Goal: Task Accomplishment & Management: Complete application form

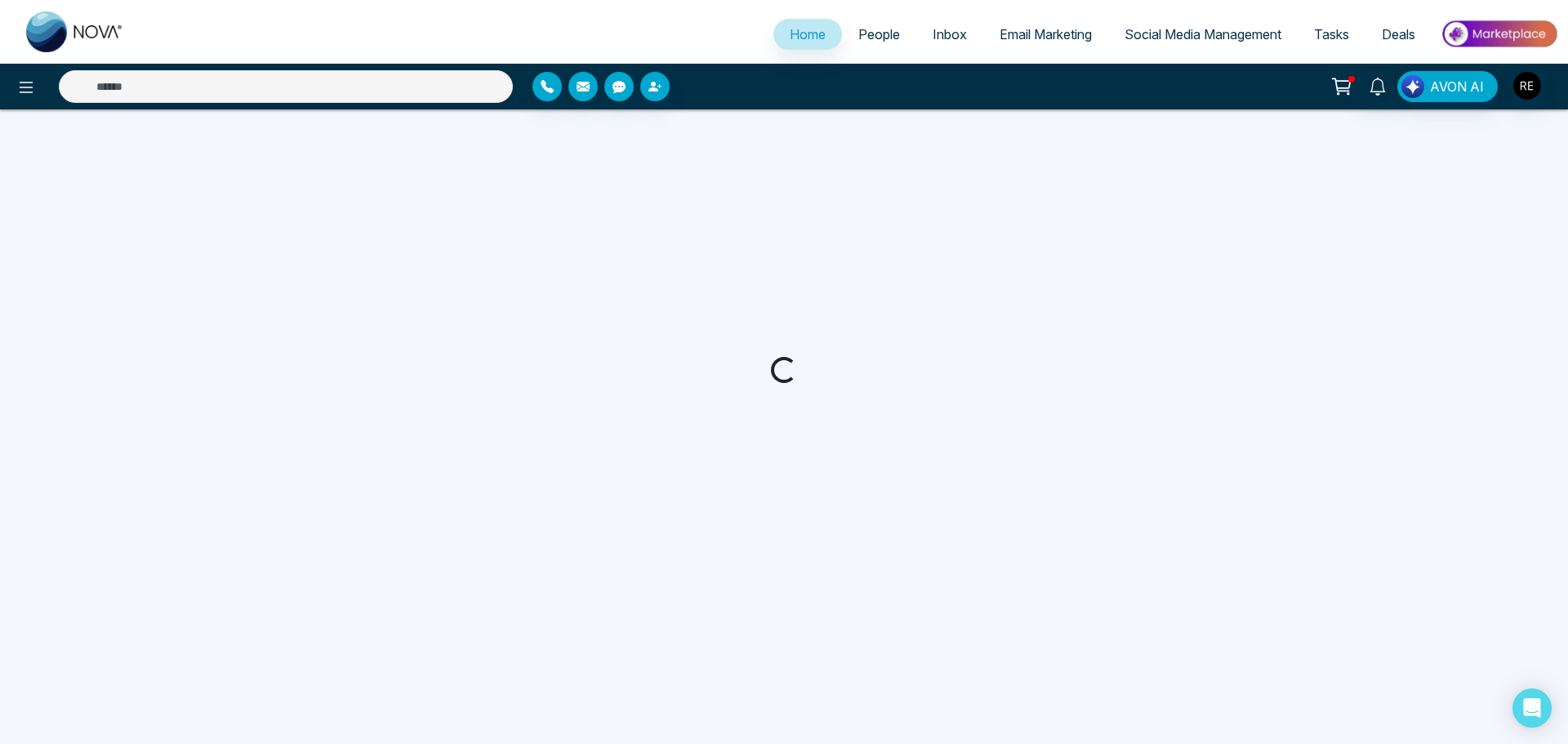
select select "*"
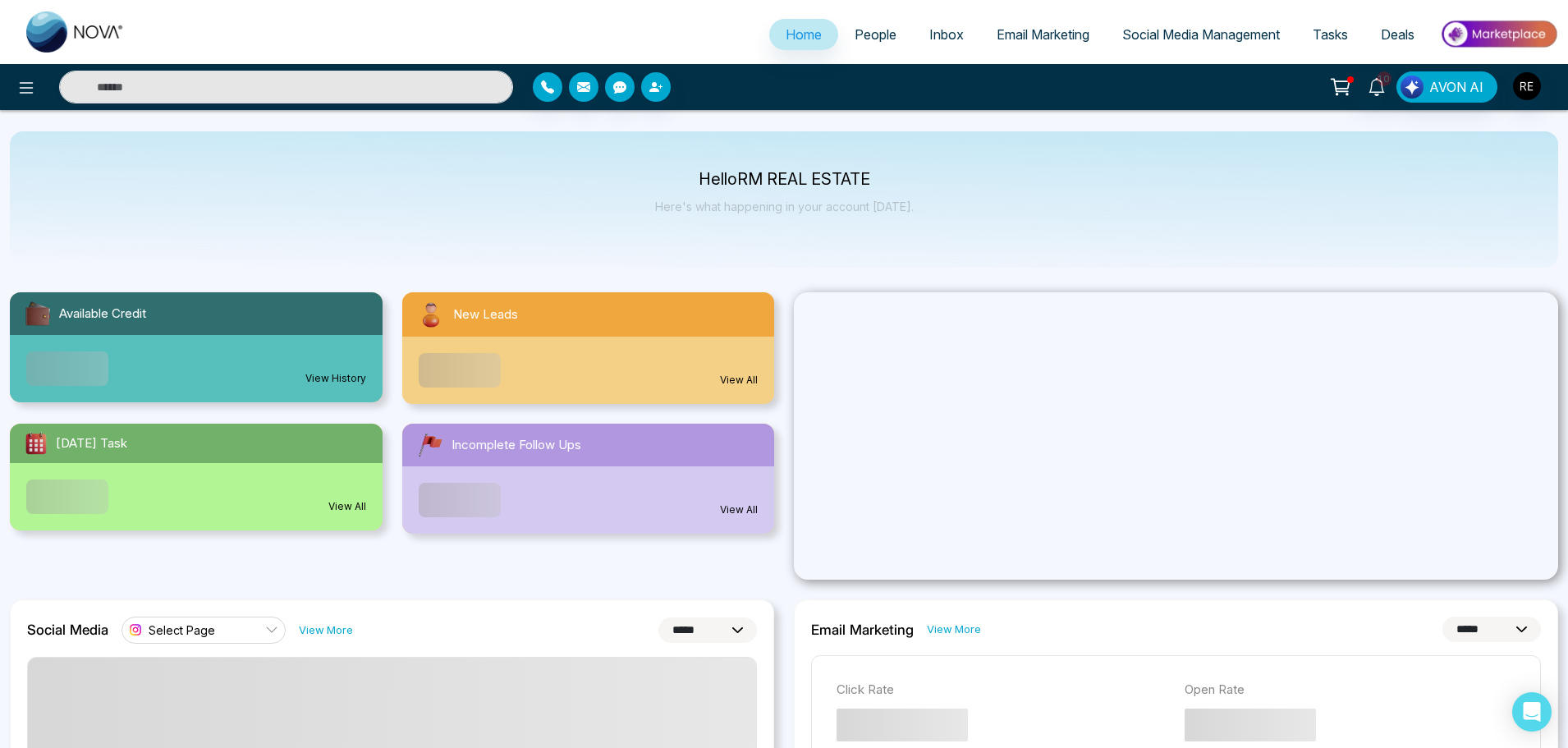
click at [1179, 36] on span "Social Media Management" at bounding box center [1201, 34] width 157 height 17
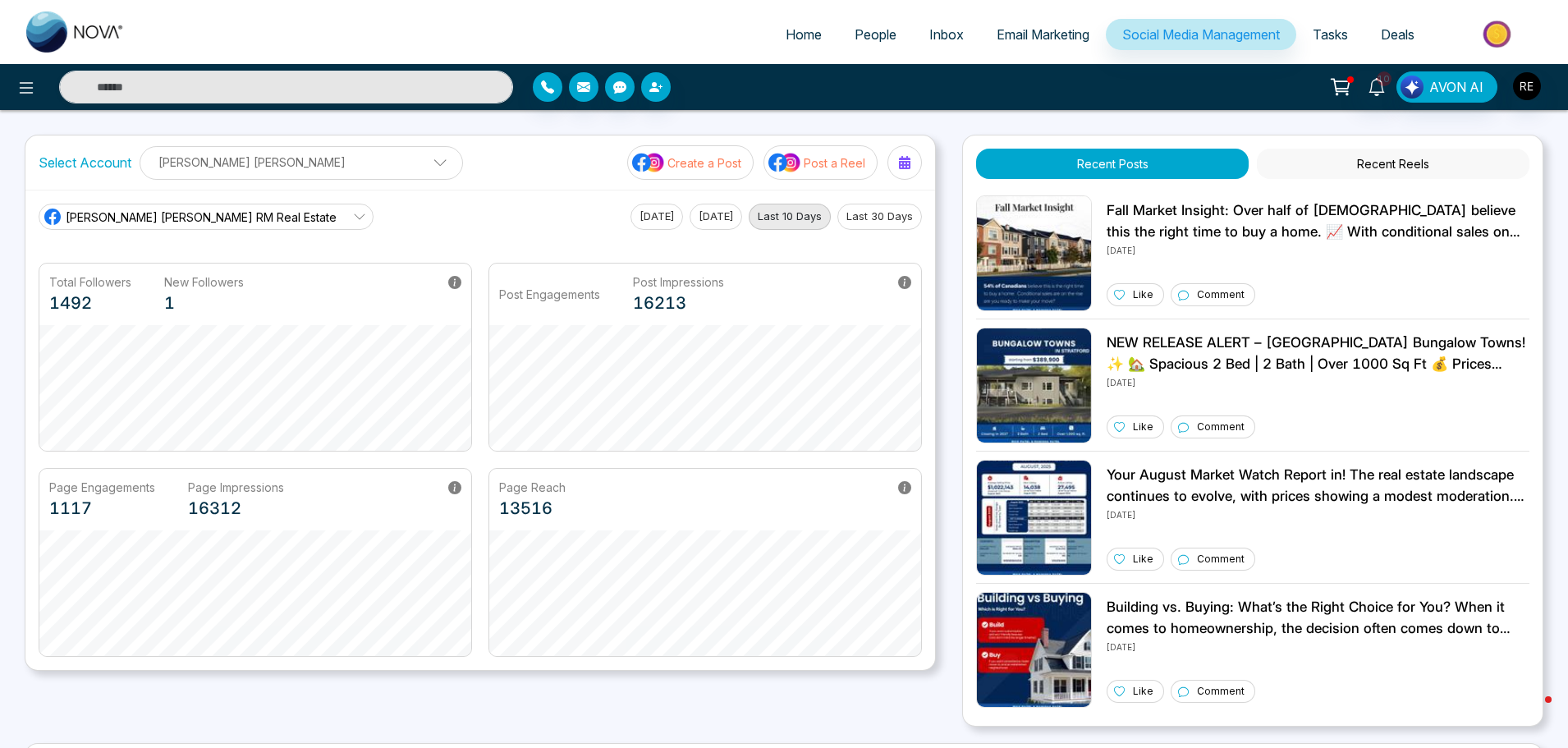
scroll to position [247, 0]
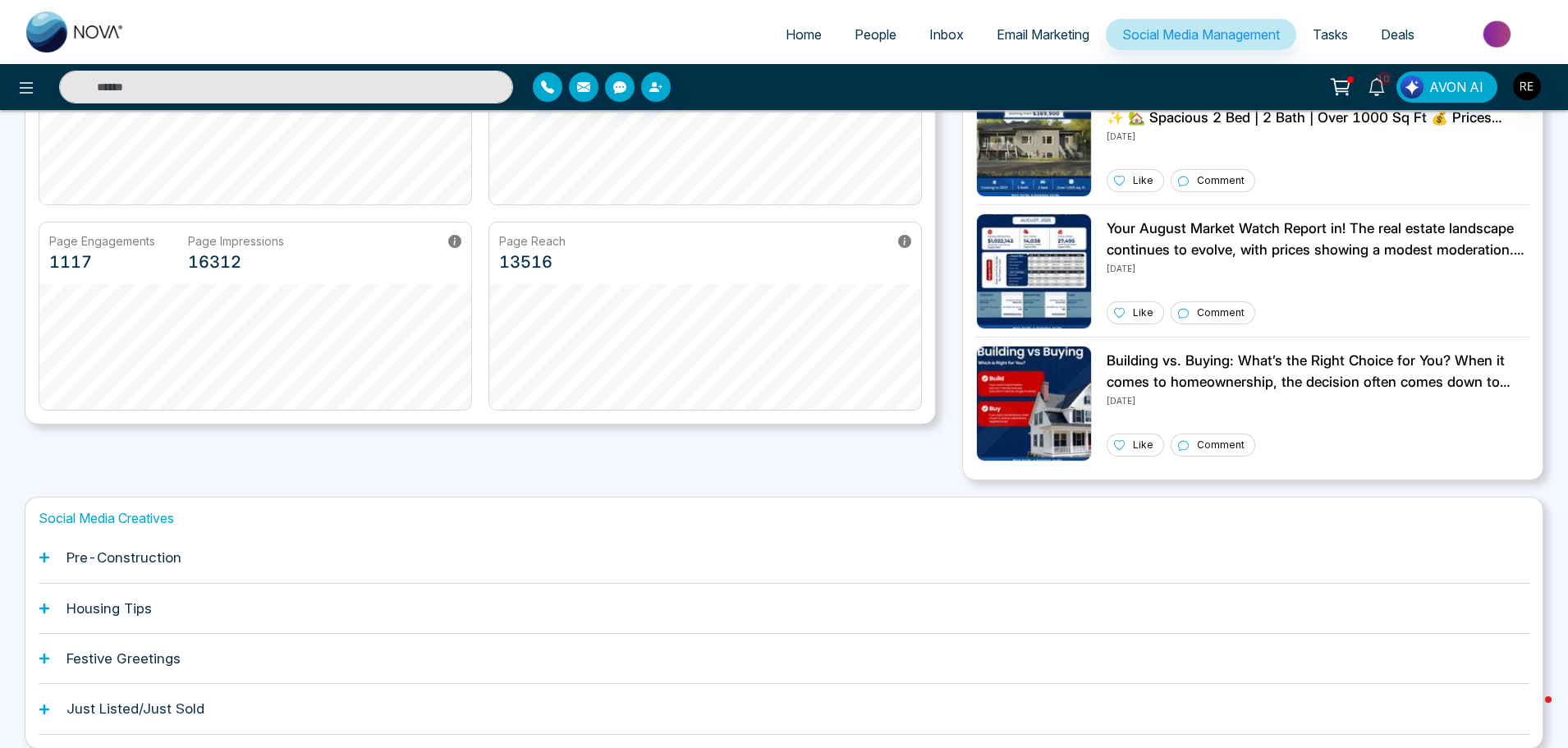
click at [1225, 29] on span "Social Media Management" at bounding box center [1201, 34] width 157 height 17
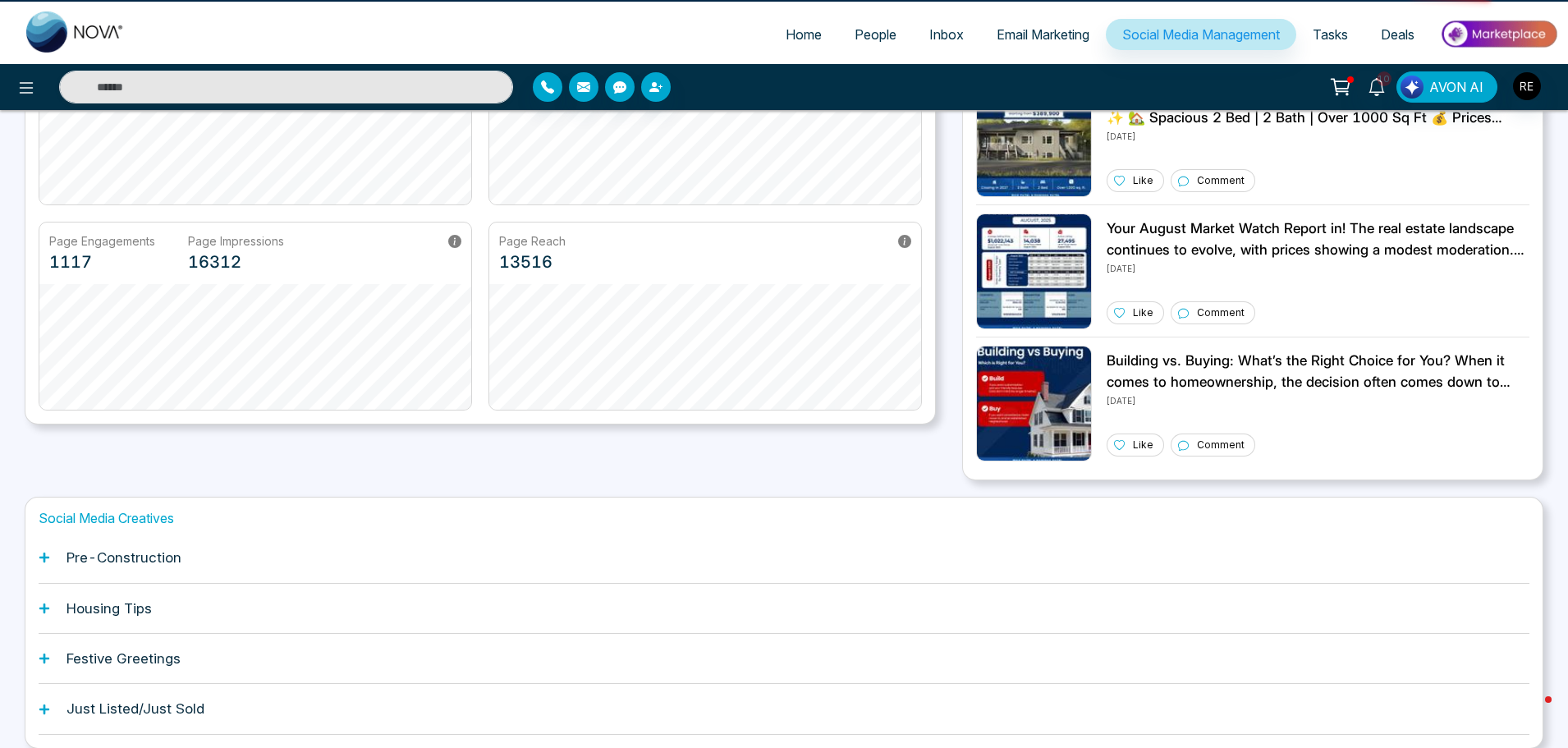
click at [31, 423] on div "[PERSON_NAME] [PERSON_NAME] RM Real Estate [DATE] [DATE] Last 10 Days Last 30 D…" at bounding box center [480, 183] width 910 height 480
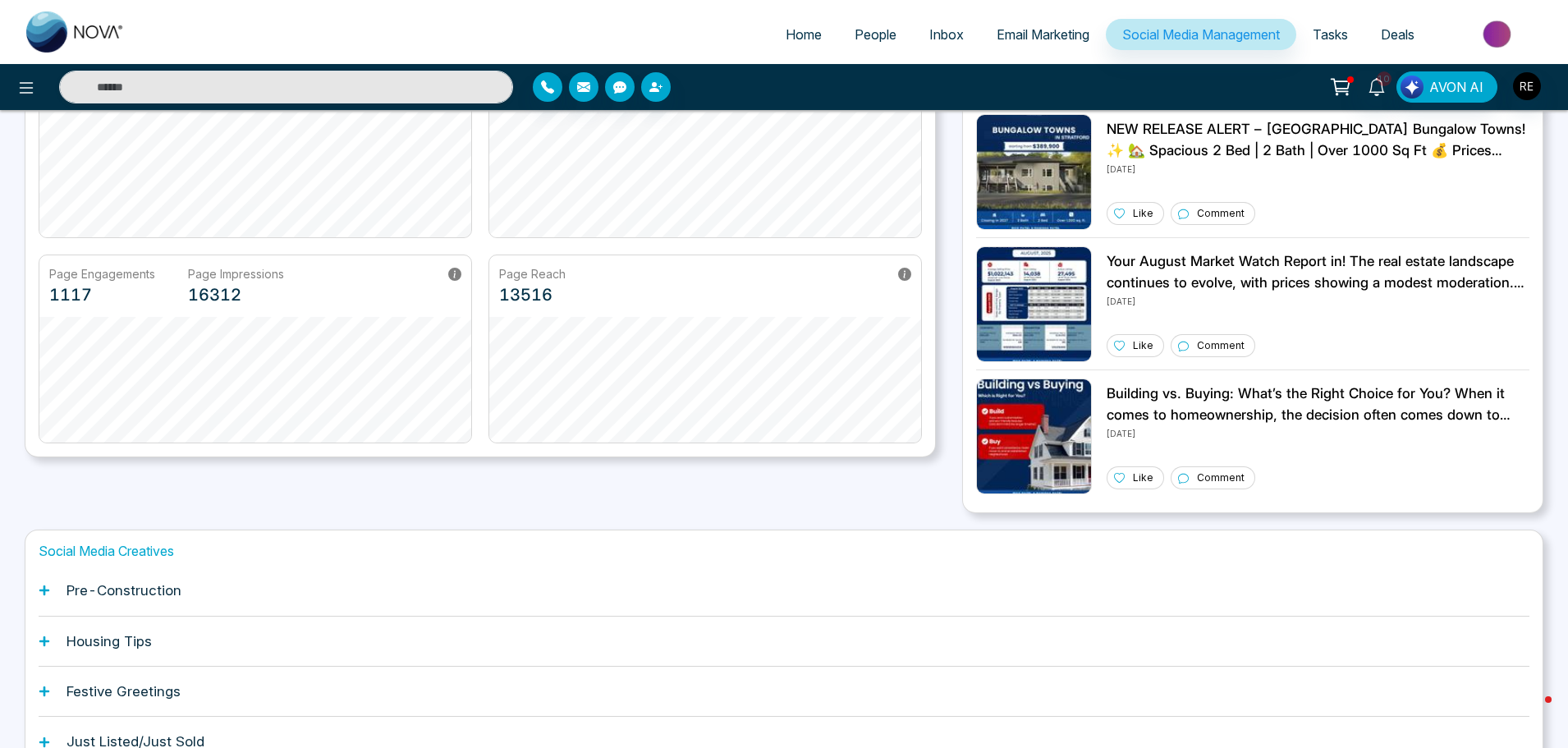
scroll to position [313, 0]
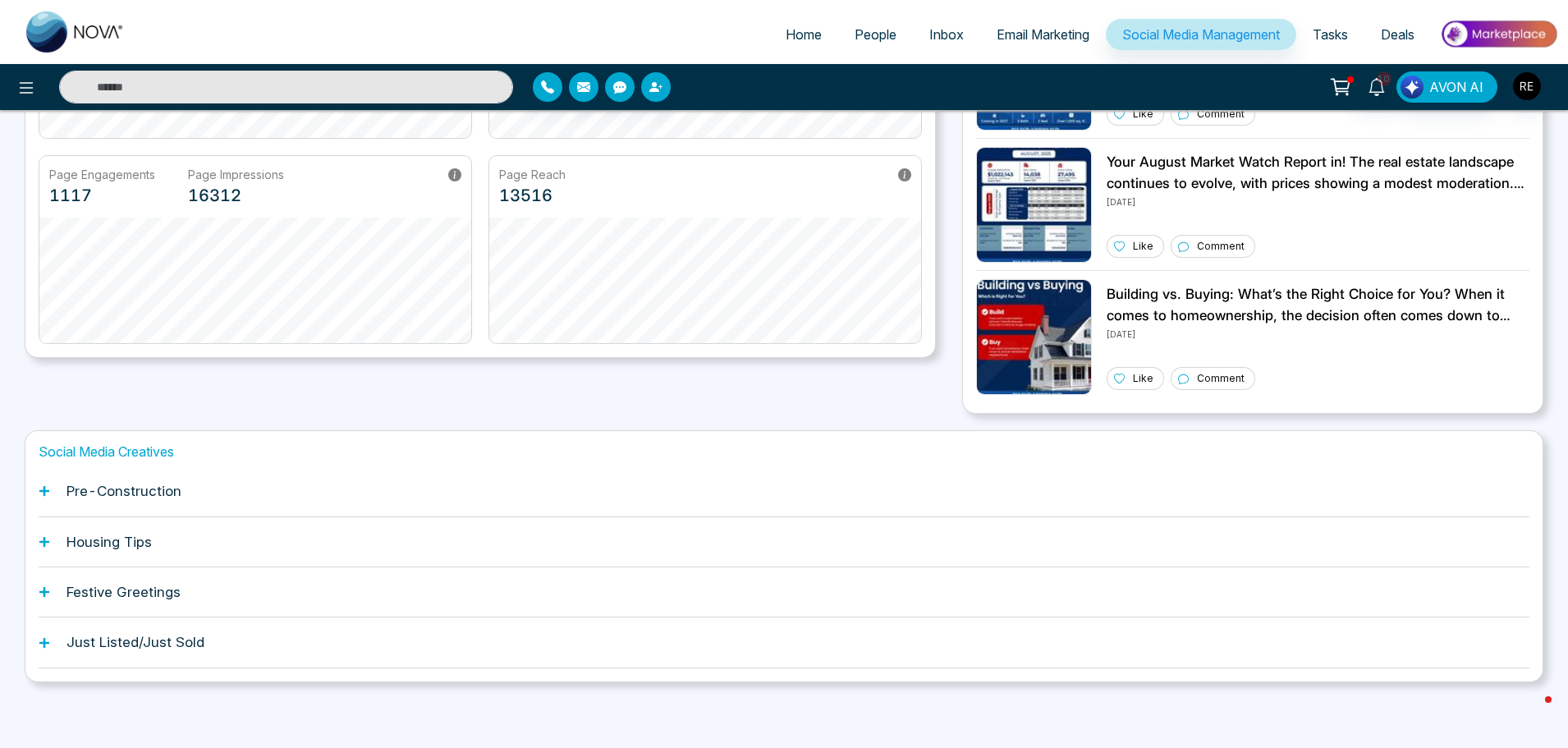
click at [49, 496] on icon at bounding box center [45, 491] width 12 height 12
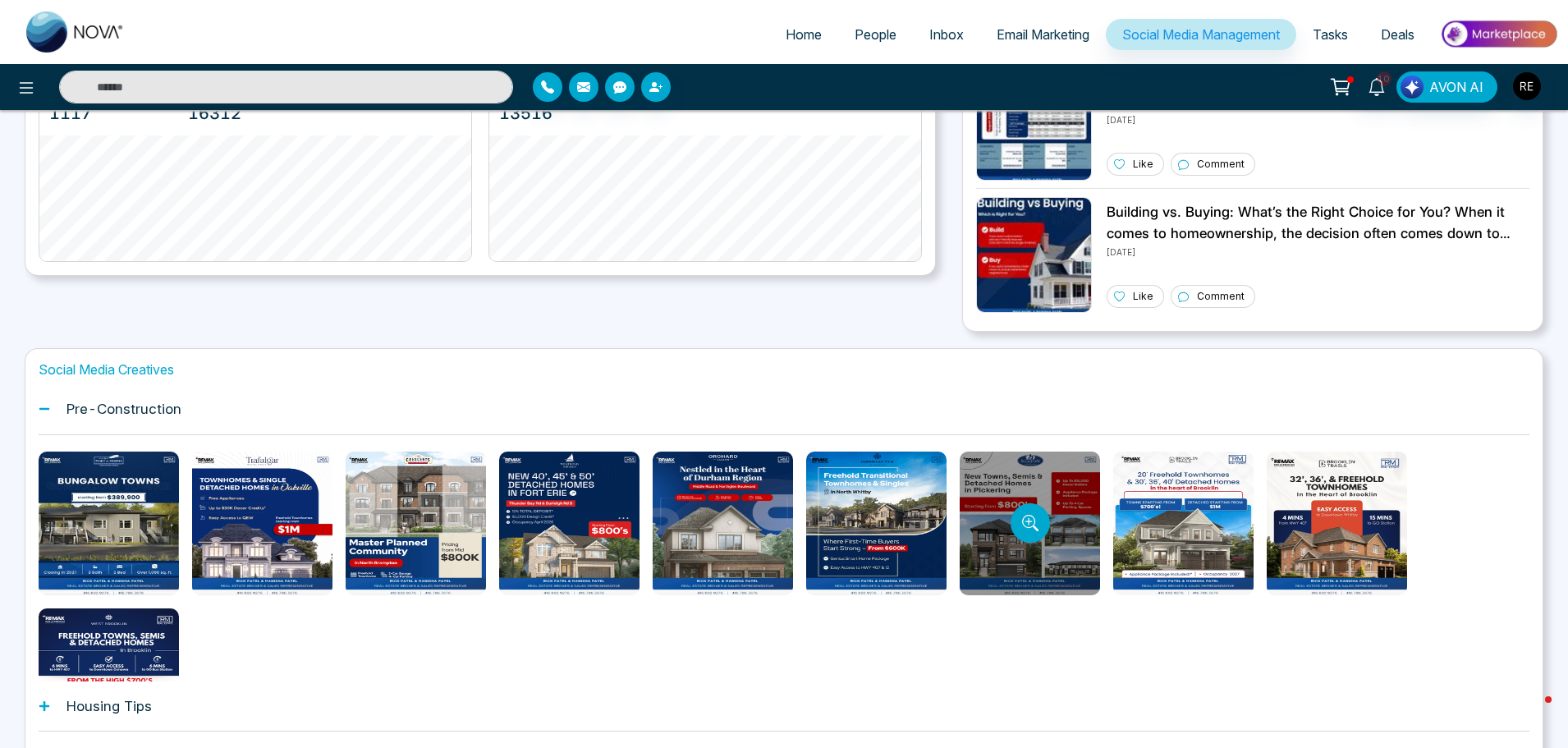
scroll to position [87, 0]
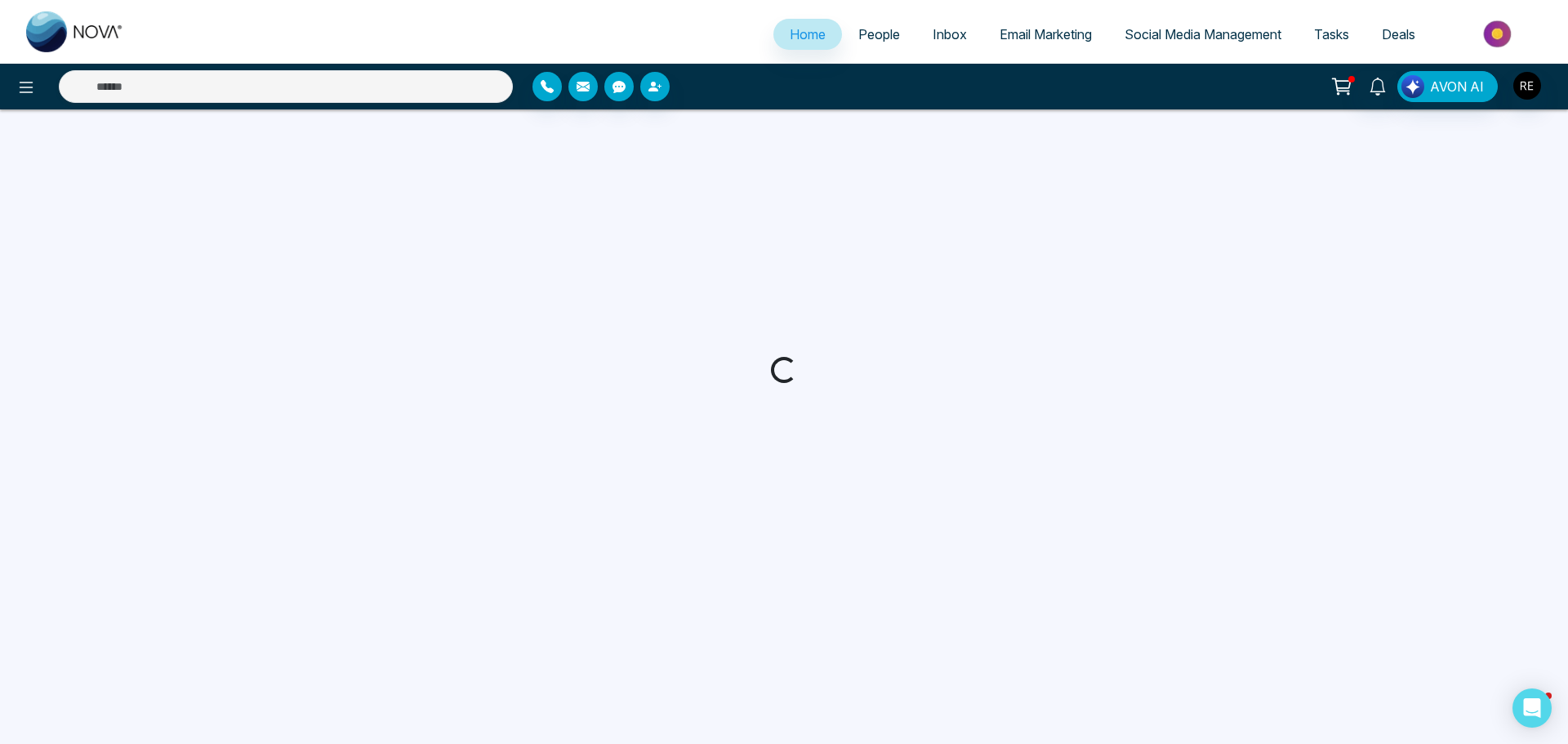
select select "*"
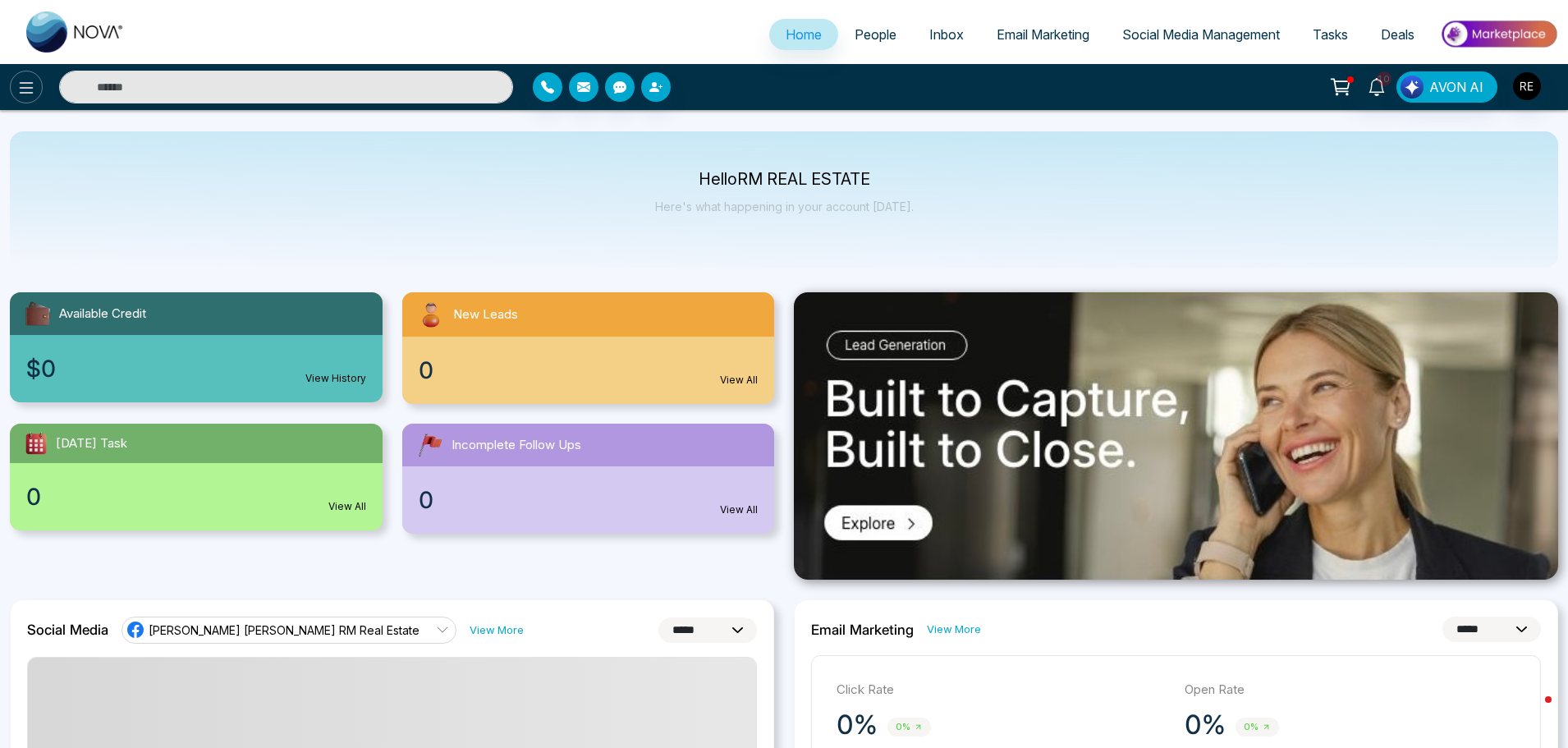
click at [31, 93] on icon at bounding box center [26, 88] width 14 height 12
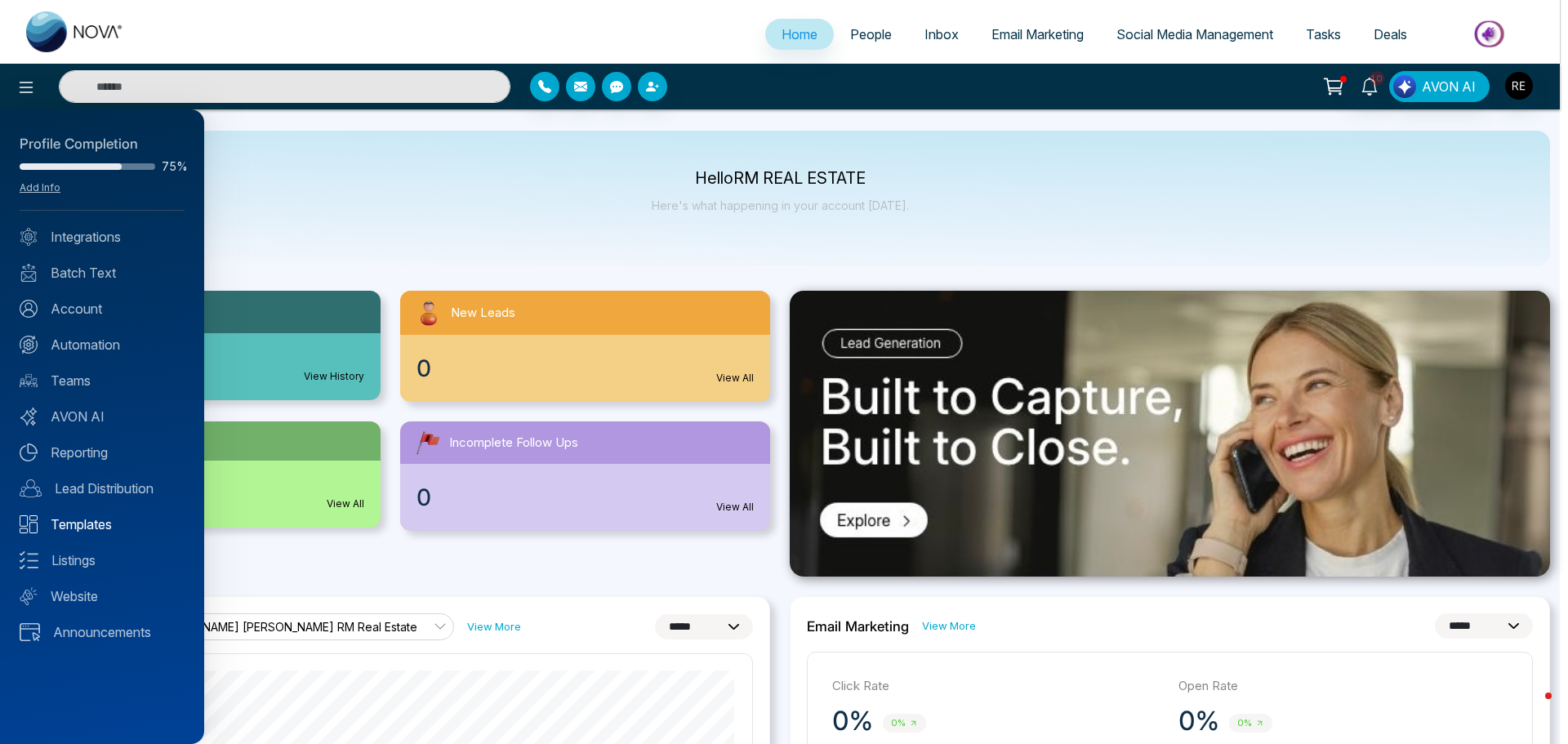
click at [92, 523] on link "Templates" at bounding box center [101, 524] width 165 height 19
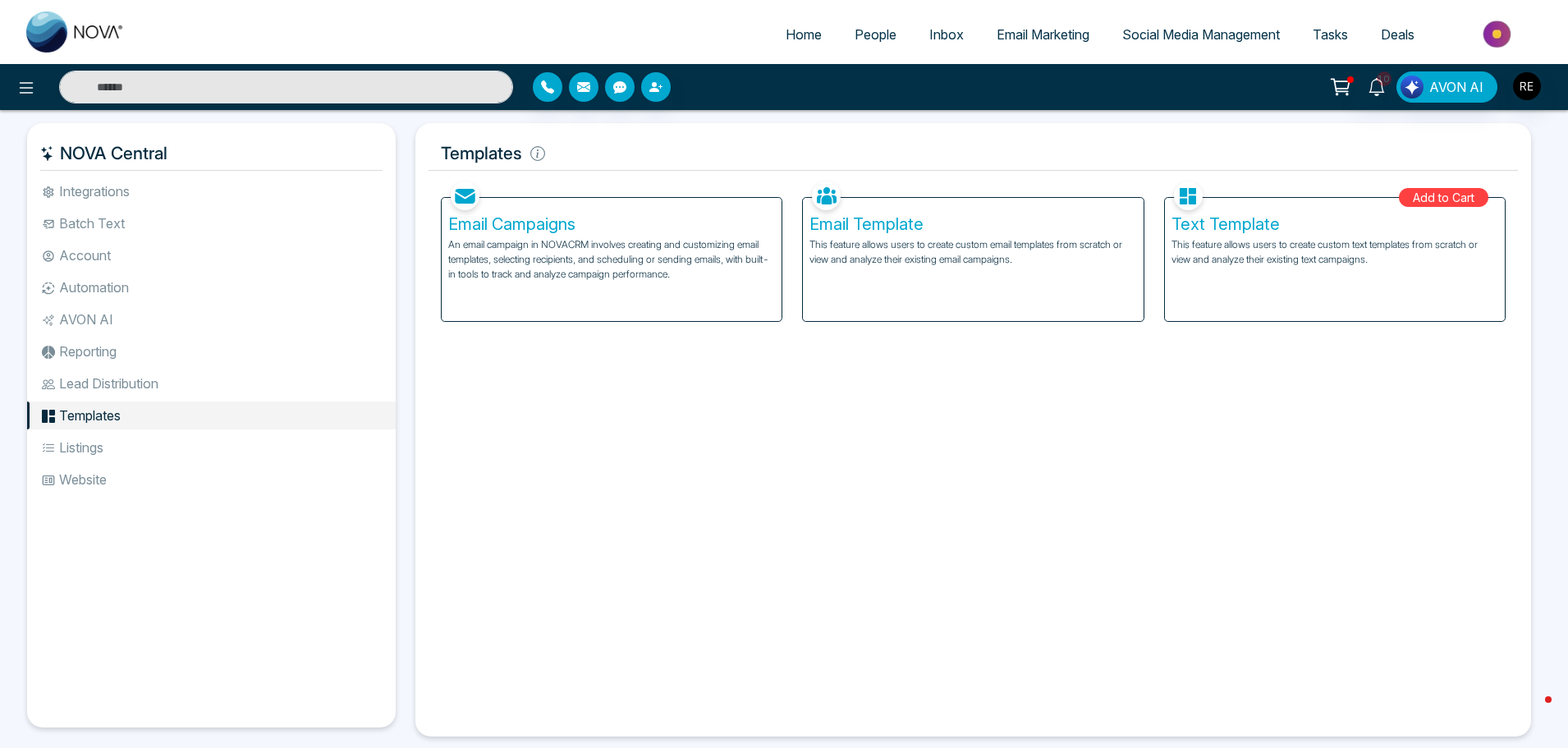
click at [94, 450] on li "Listings" at bounding box center [211, 447] width 369 height 28
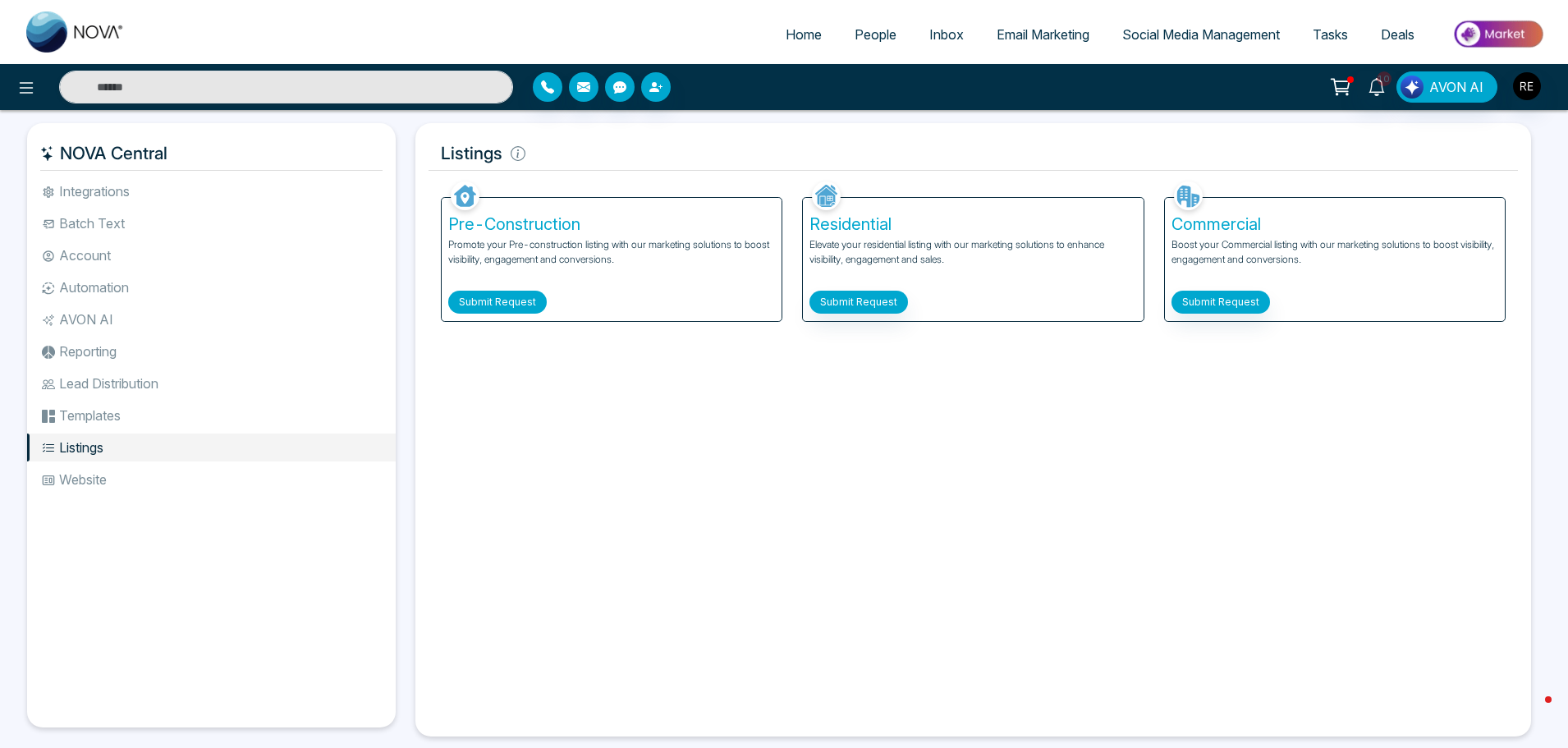
click at [523, 310] on button "Submit Request" at bounding box center [497, 301] width 98 height 23
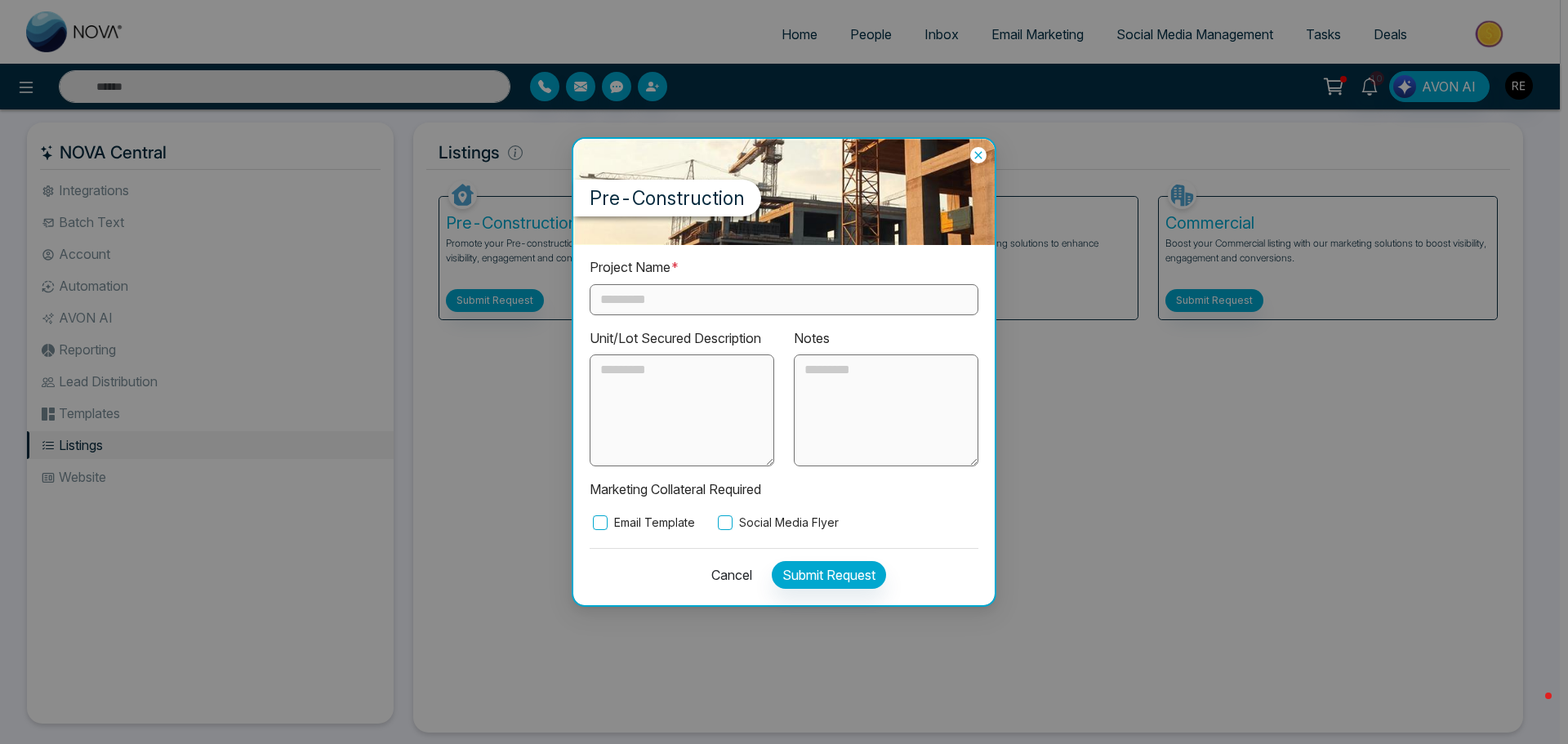
click at [674, 307] on input "text" at bounding box center [784, 300] width 388 height 31
type input "**********"
click at [733, 452] on textarea at bounding box center [681, 410] width 184 height 113
type textarea "**********"
click at [899, 424] on textarea at bounding box center [886, 410] width 184 height 113
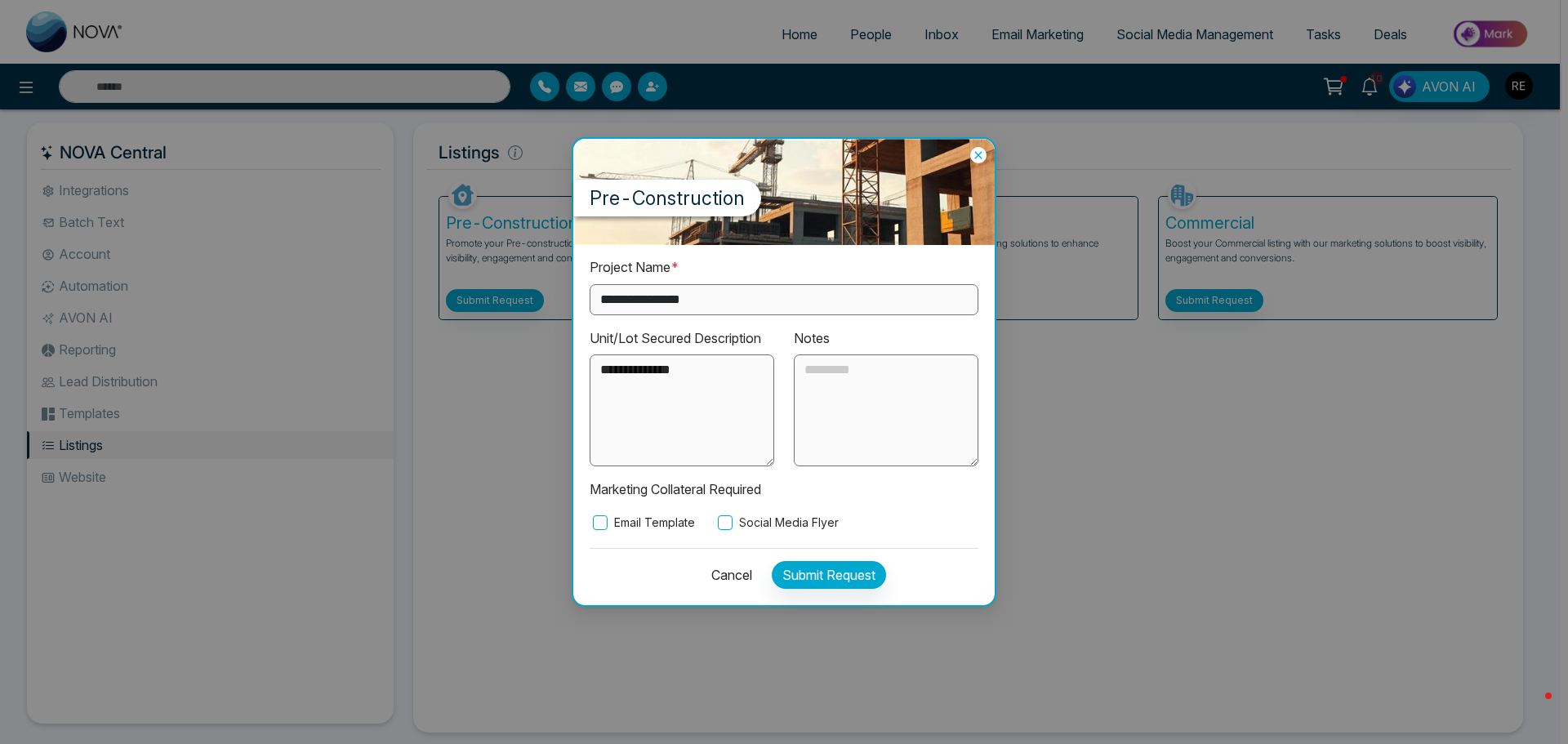
click at [830, 400] on textarea at bounding box center [886, 410] width 184 height 113
click at [841, 370] on textarea "**********" at bounding box center [886, 410] width 184 height 113
click at [846, 369] on textarea "**********" at bounding box center [886, 410] width 184 height 113
click at [880, 392] on textarea "**********" at bounding box center [886, 410] width 184 height 113
drag, startPoint x: 880, startPoint y: 389, endPoint x: 934, endPoint y: 393, distance: 54.1
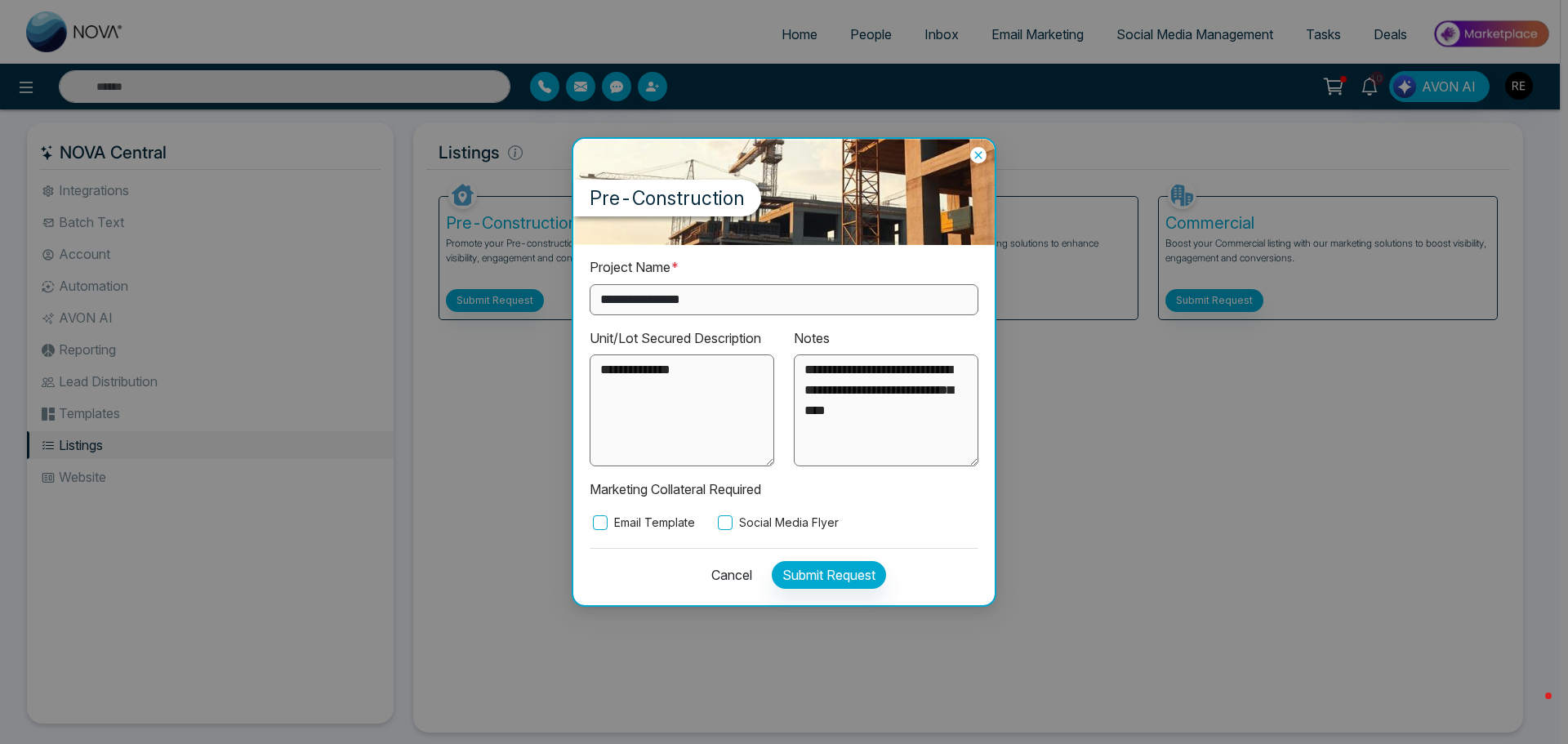
click at [934, 393] on textarea "**********" at bounding box center [886, 410] width 184 height 113
click at [943, 393] on textarea "**********" at bounding box center [886, 410] width 184 height 113
type textarea "**********"
click at [867, 580] on button "Submit Request" at bounding box center [829, 574] width 115 height 28
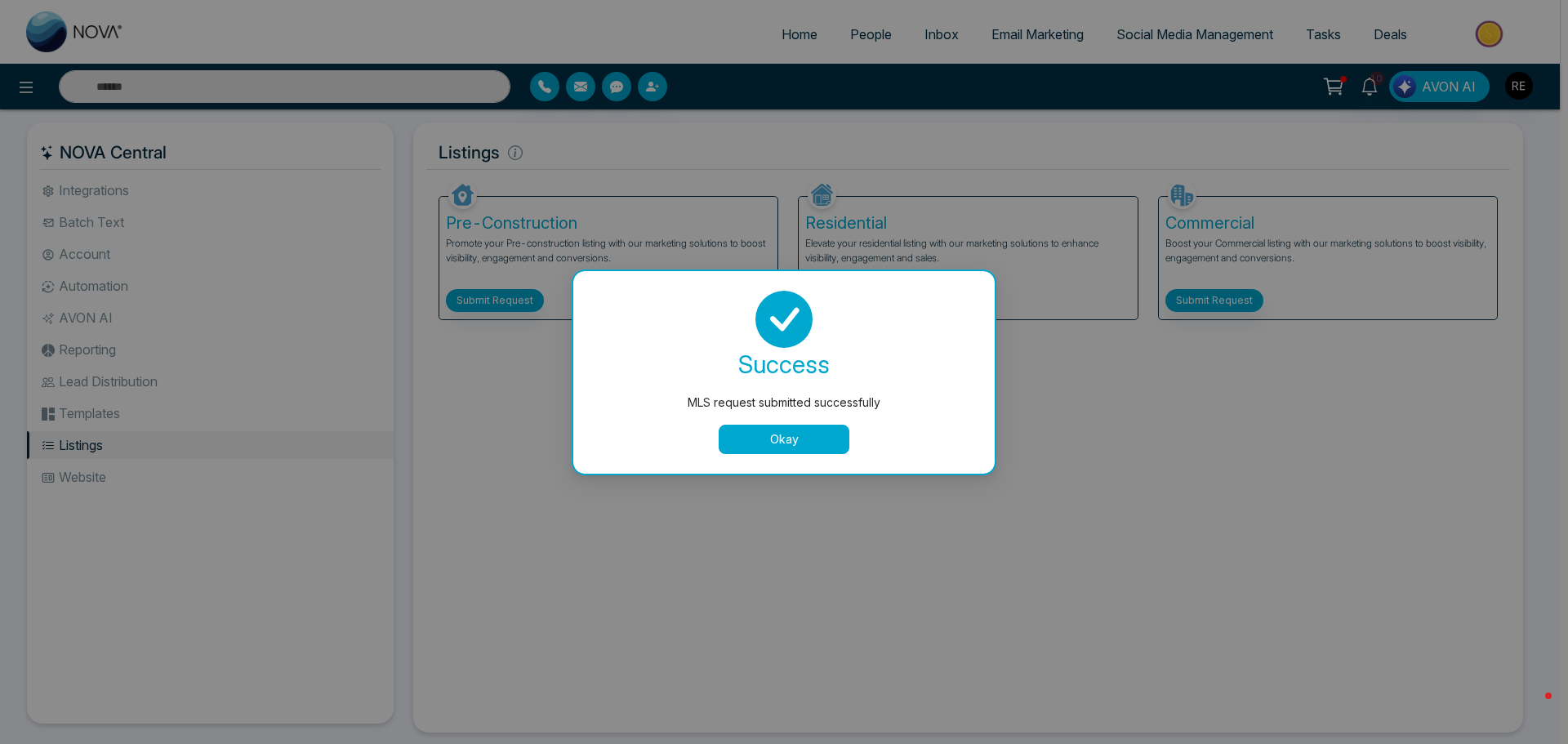
click at [784, 444] on button "Okay" at bounding box center [784, 439] width 131 height 29
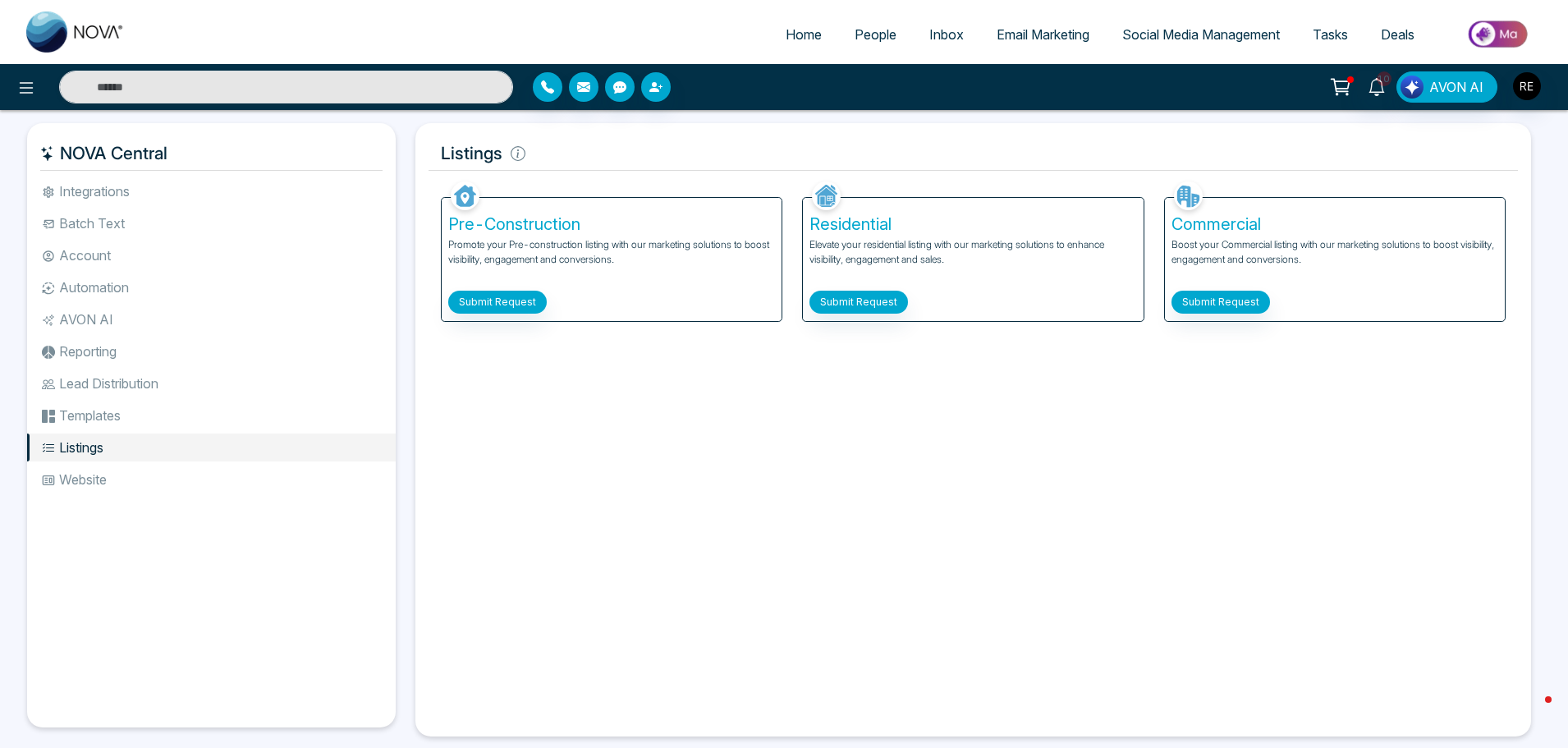
click at [1131, 41] on span "Social Media Management" at bounding box center [1201, 34] width 157 height 17
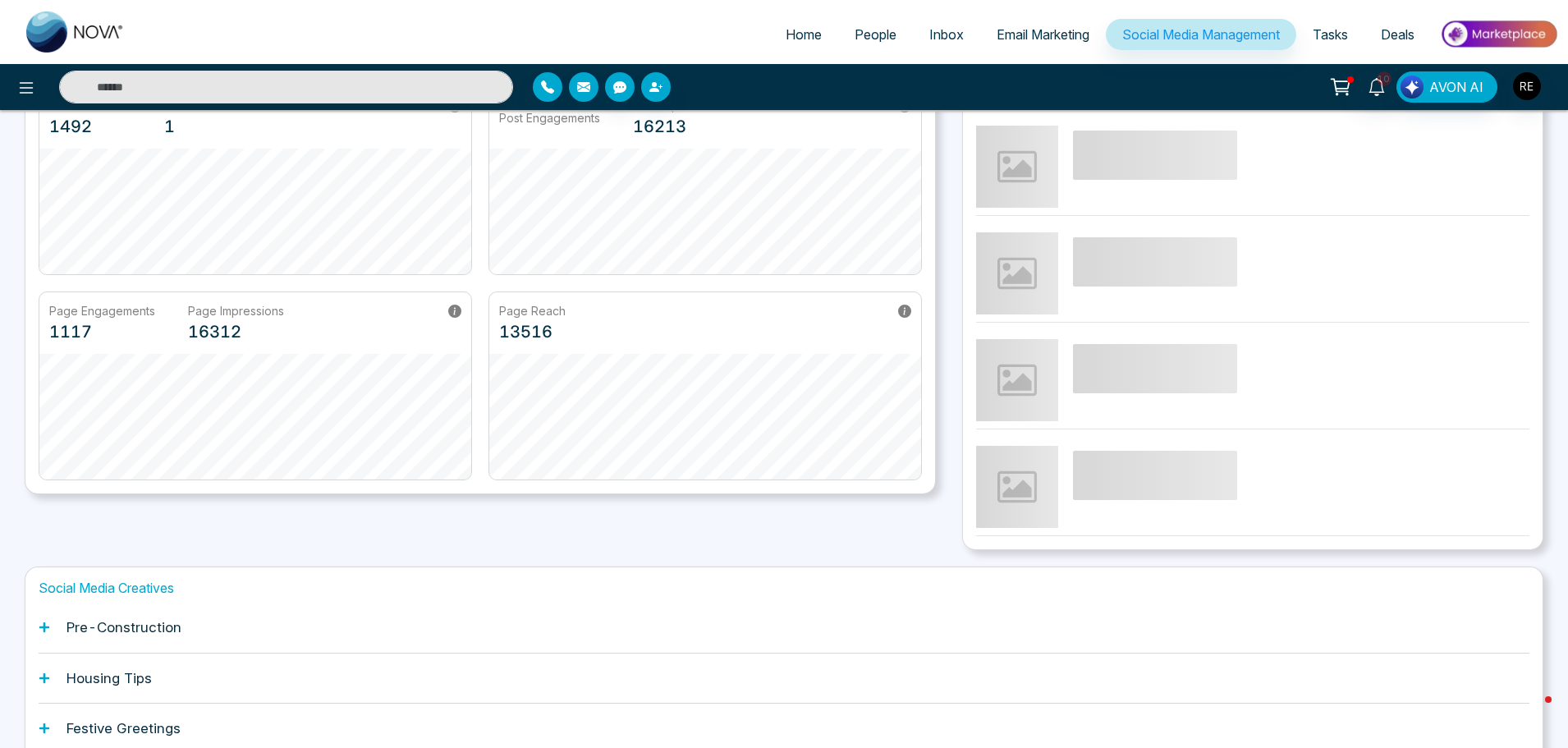
scroll to position [313, 0]
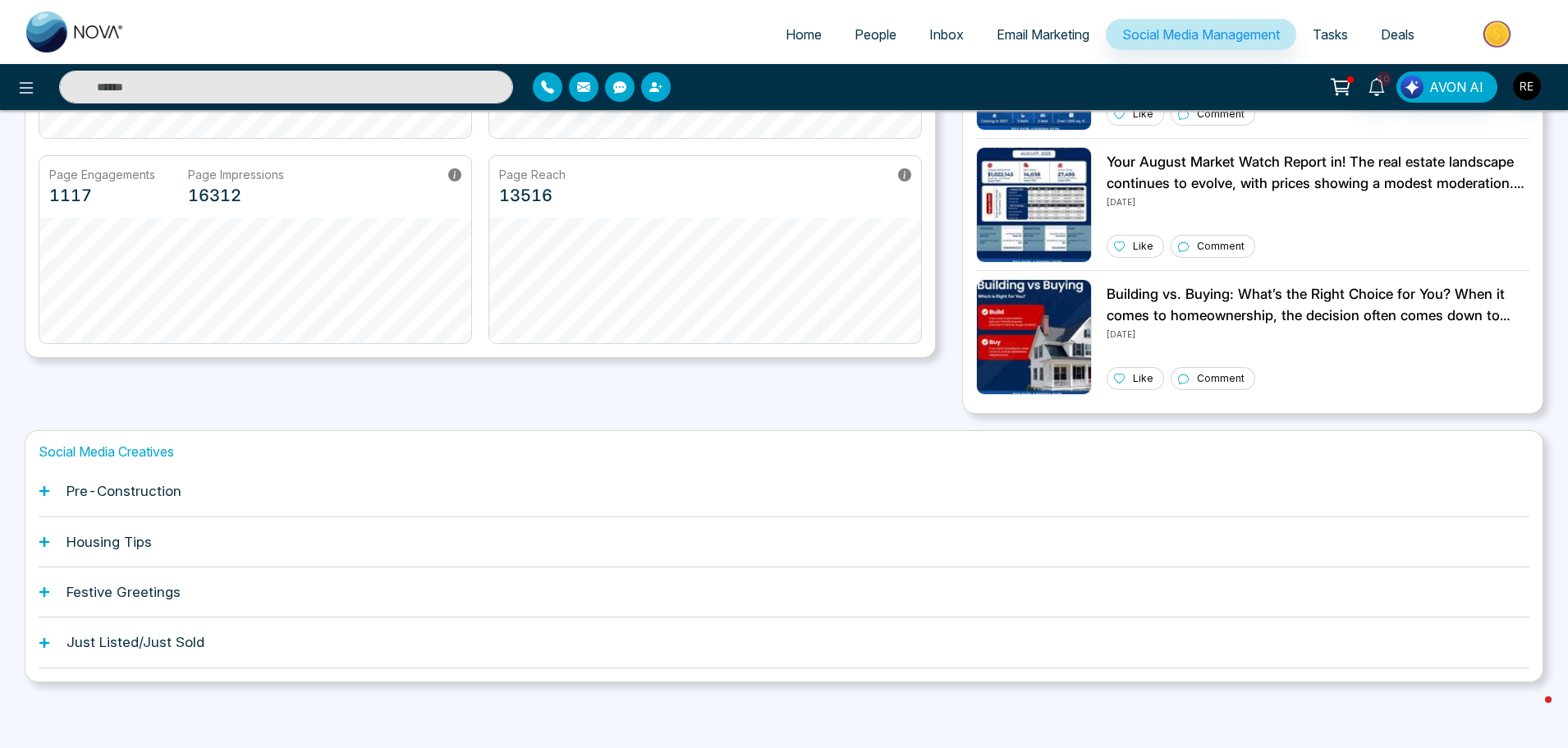
click at [50, 491] on div "Pre-Construction" at bounding box center [784, 491] width 1491 height 50
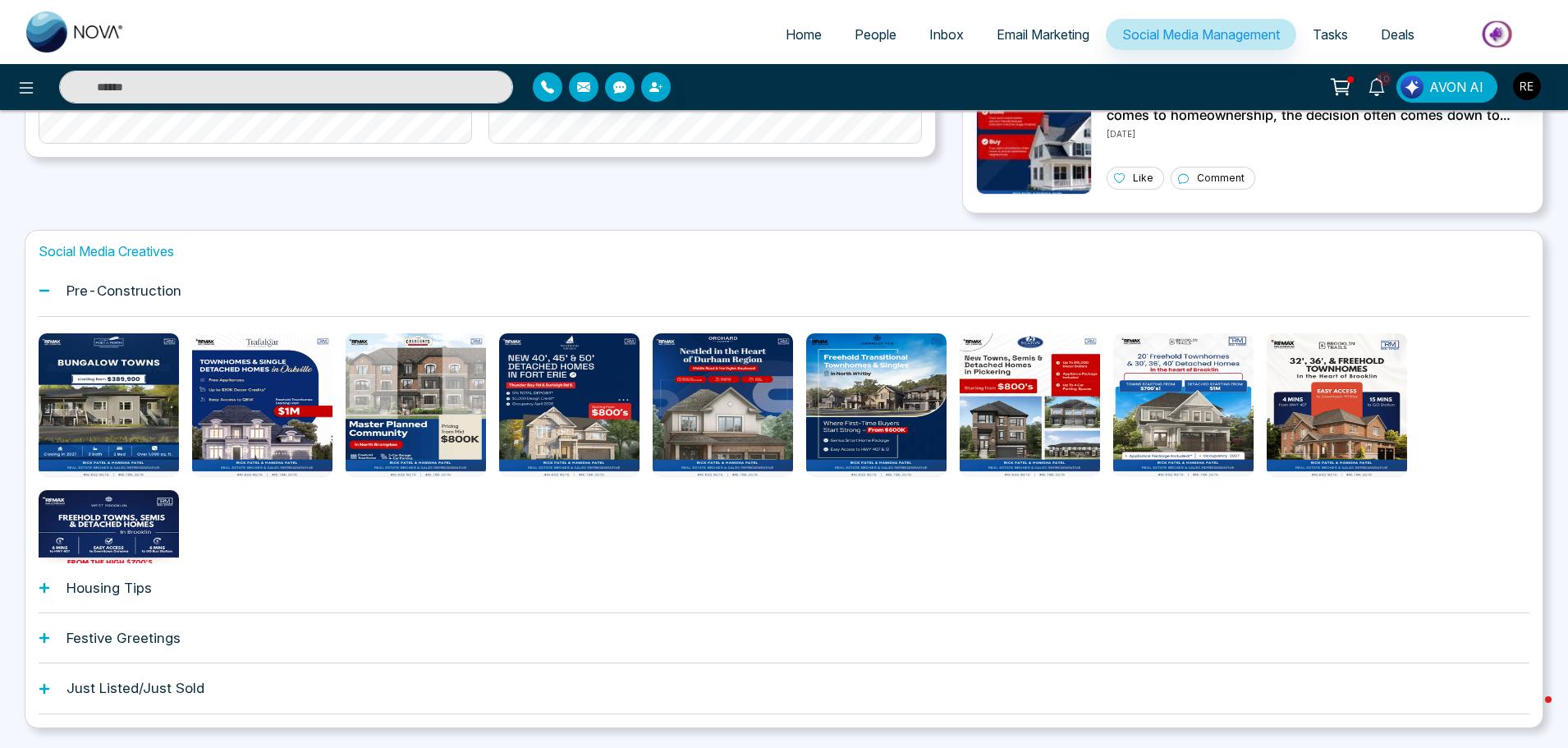
scroll to position [559, 0]
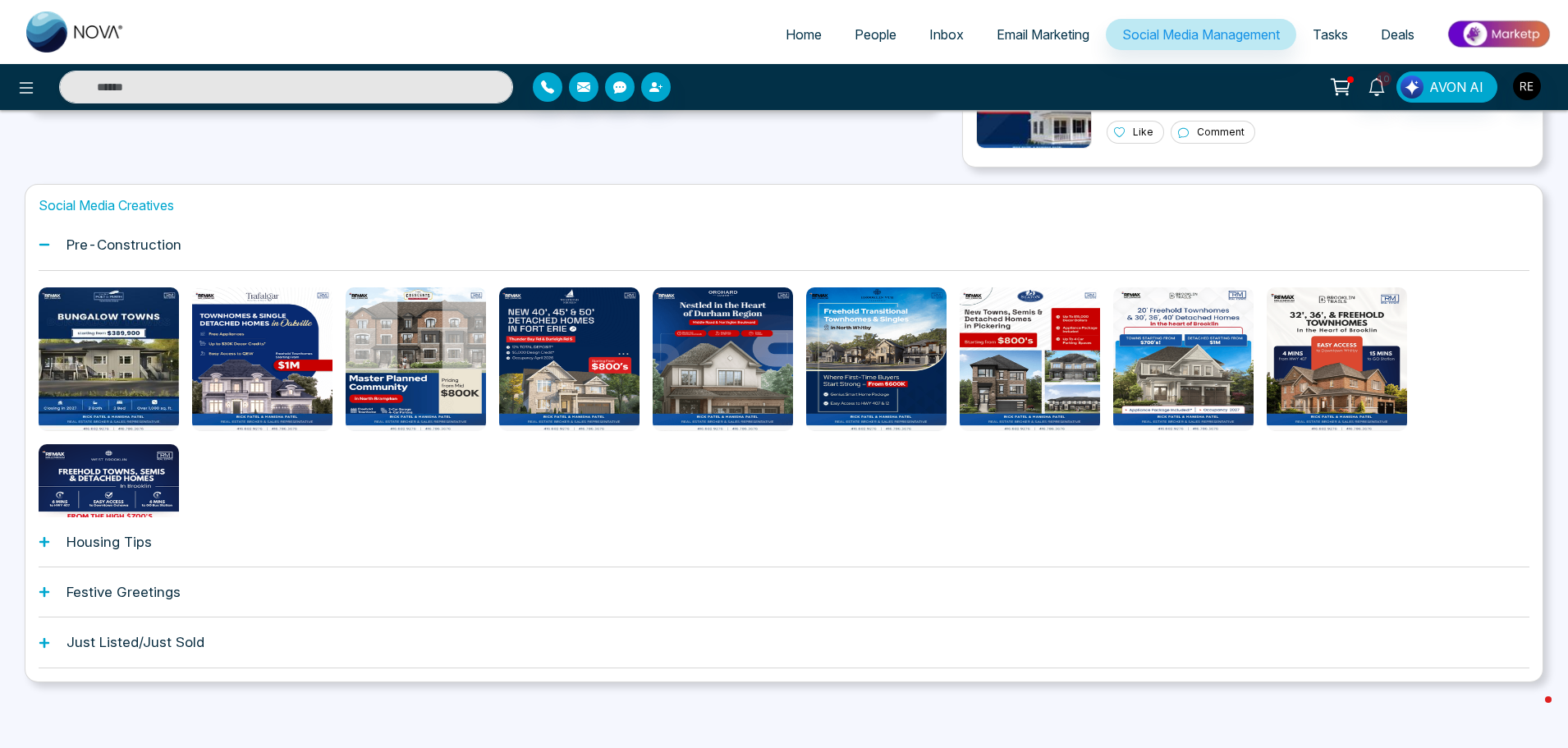
click at [43, 548] on div "Housing Tips" at bounding box center [784, 543] width 1491 height 50
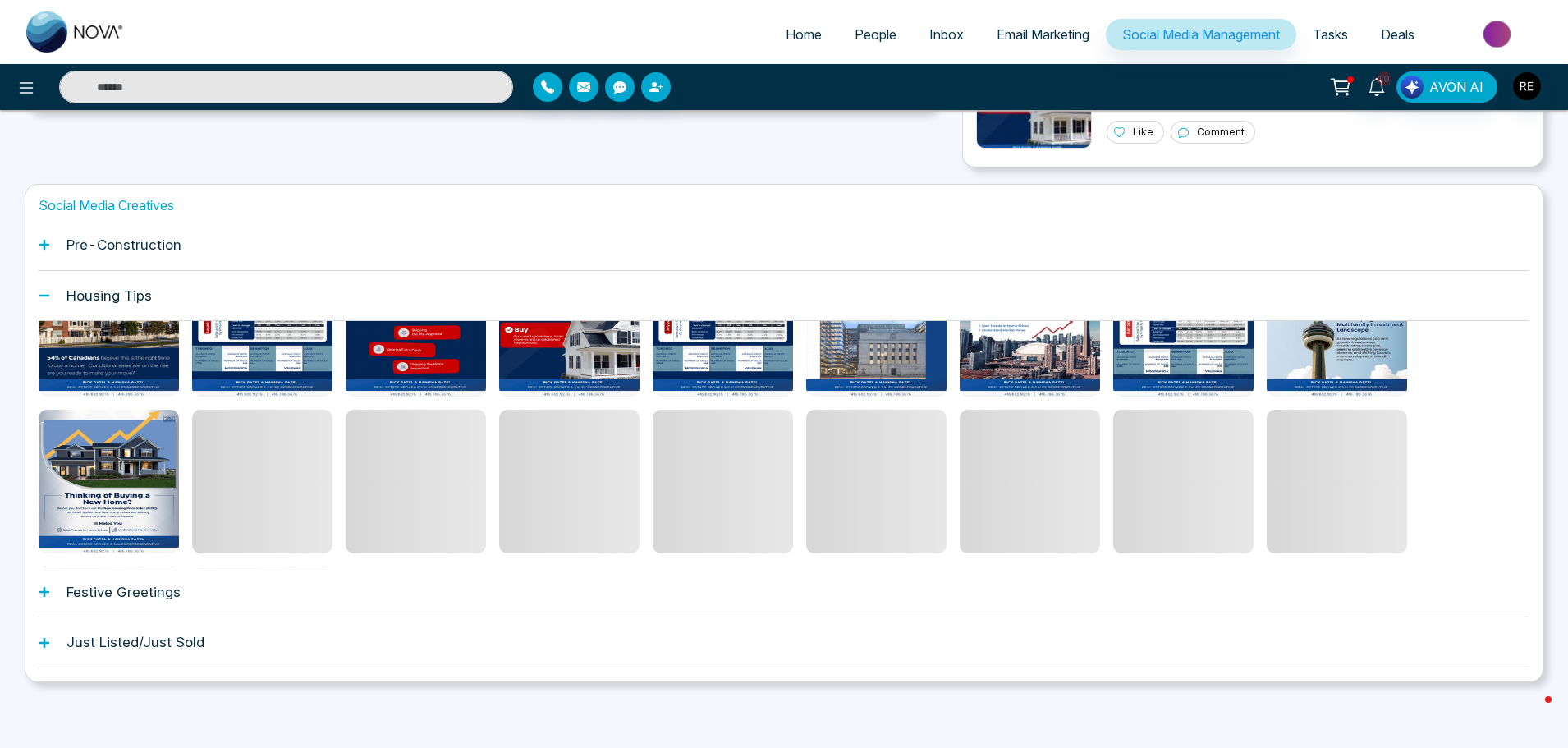
scroll to position [87, 0]
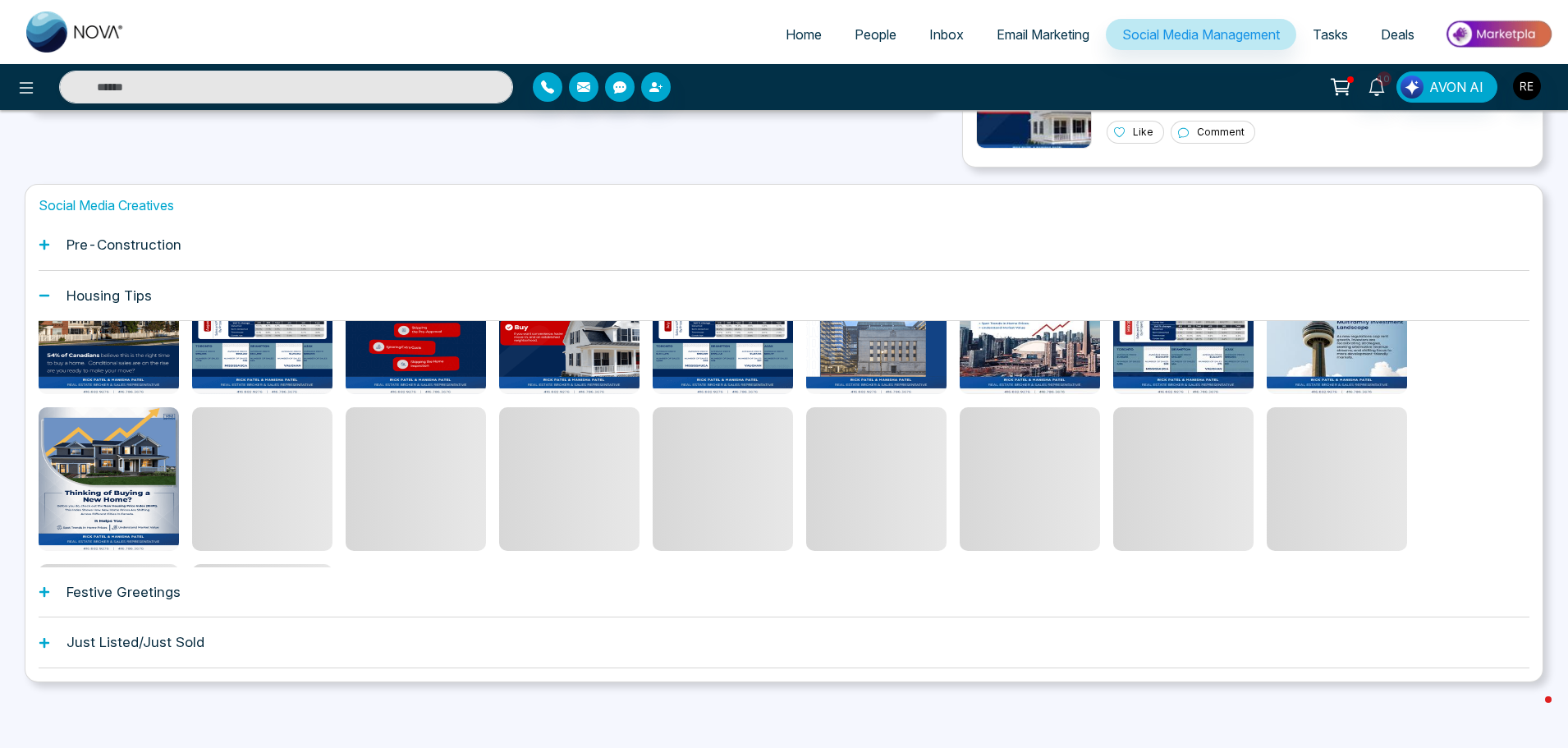
click at [50, 590] on icon at bounding box center [45, 592] width 12 height 12
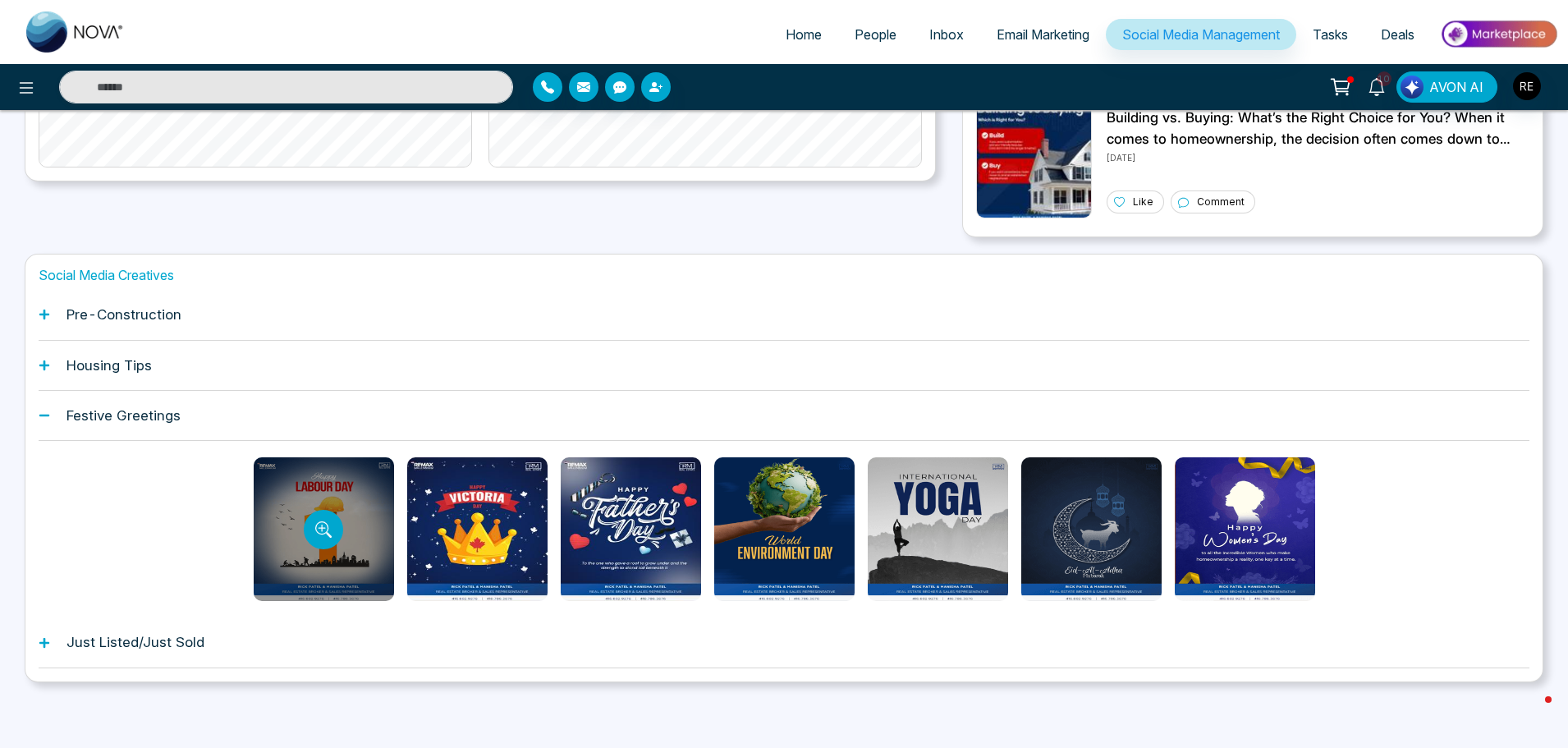
scroll to position [489, 0]
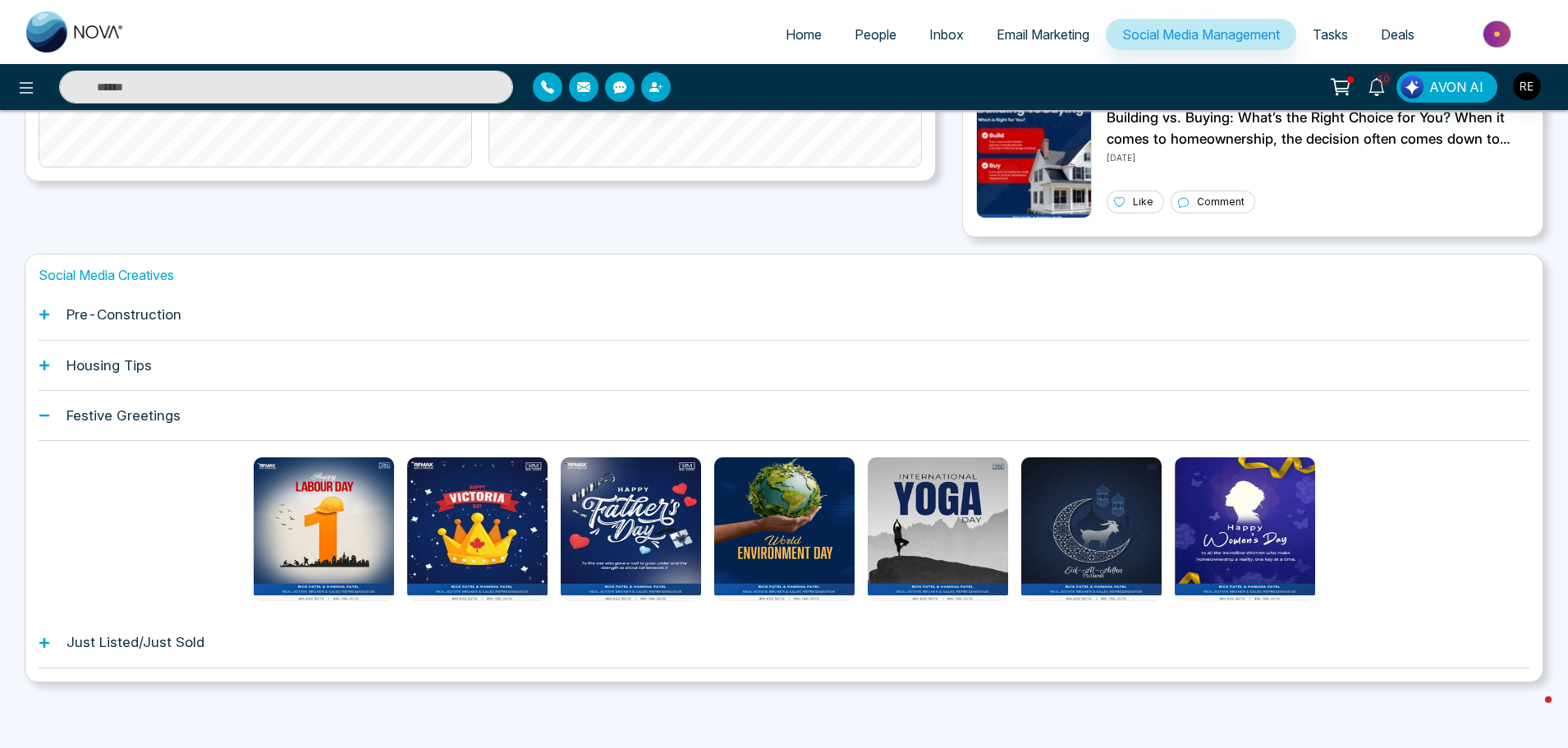
click at [45, 648] on icon at bounding box center [45, 643] width 12 height 12
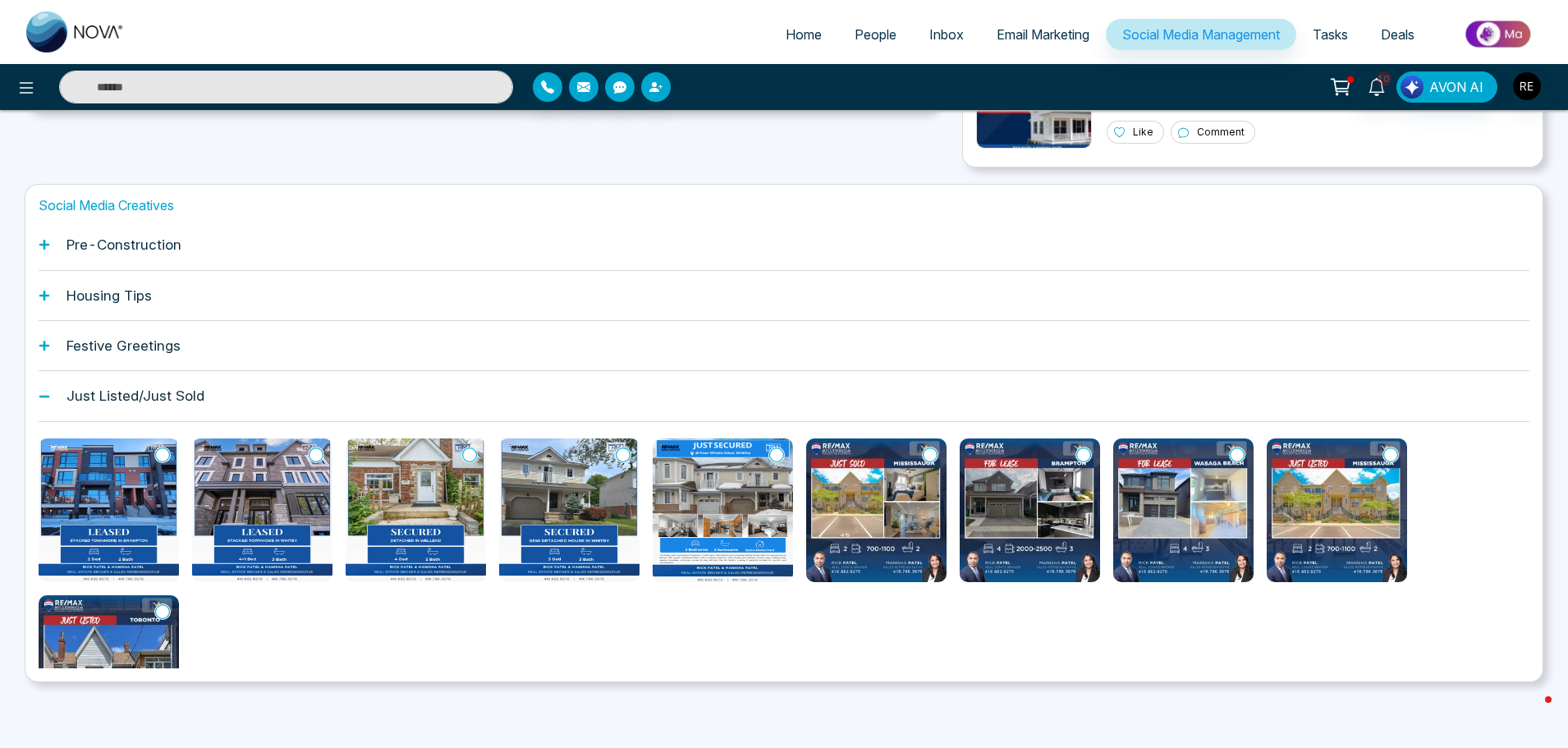
click at [40, 246] on icon at bounding box center [45, 245] width 10 height 10
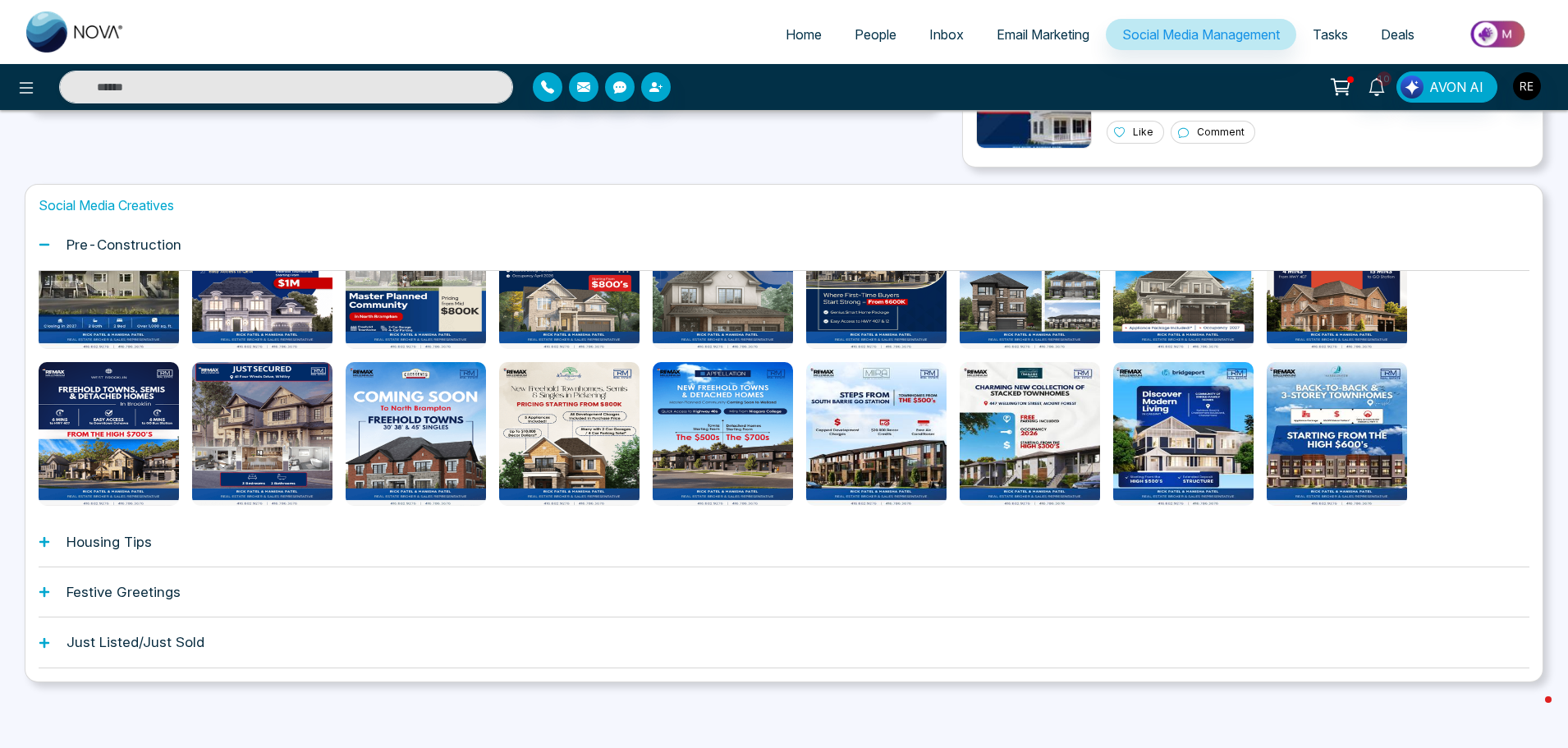
scroll to position [0, 0]
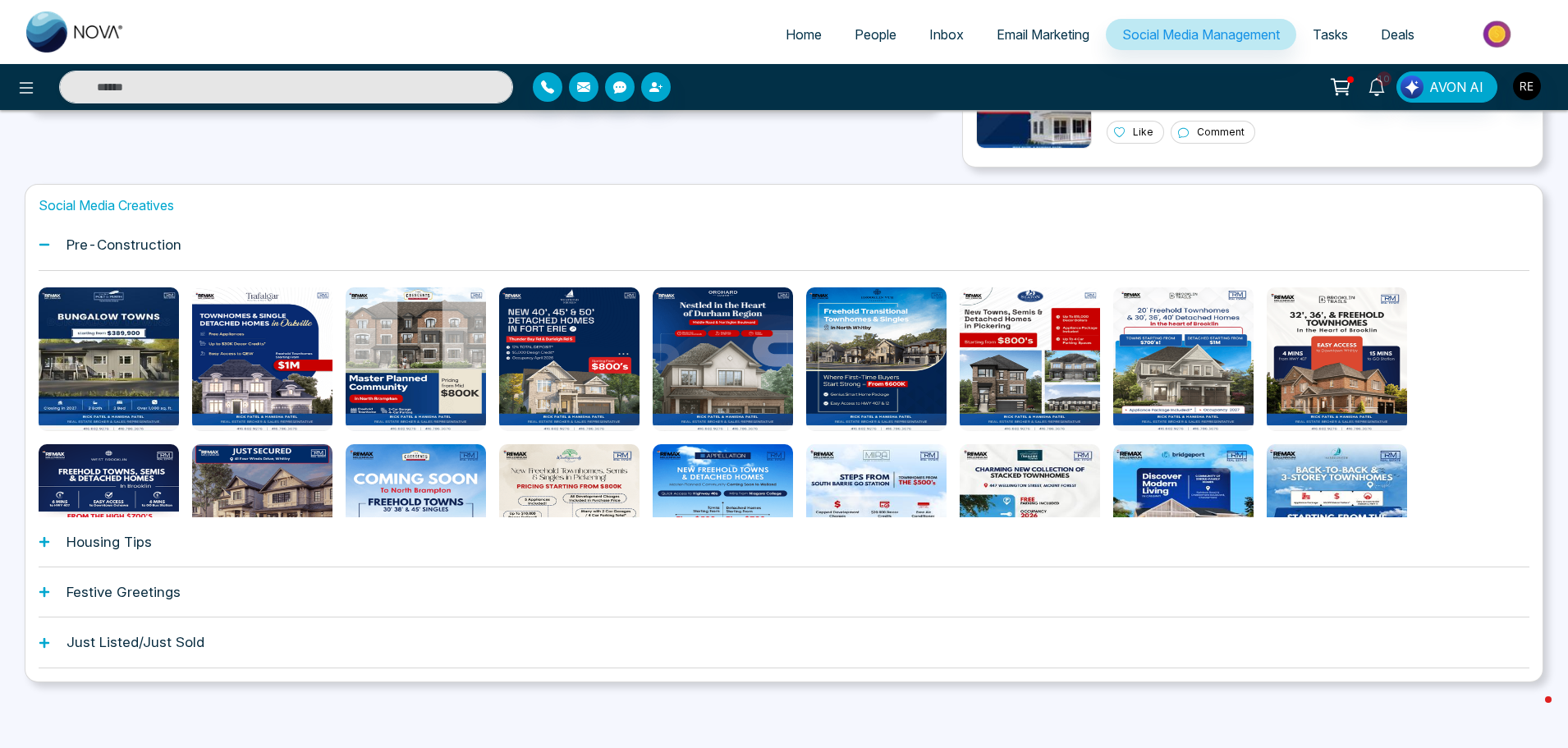
click at [44, 243] on icon at bounding box center [45, 245] width 12 height 12
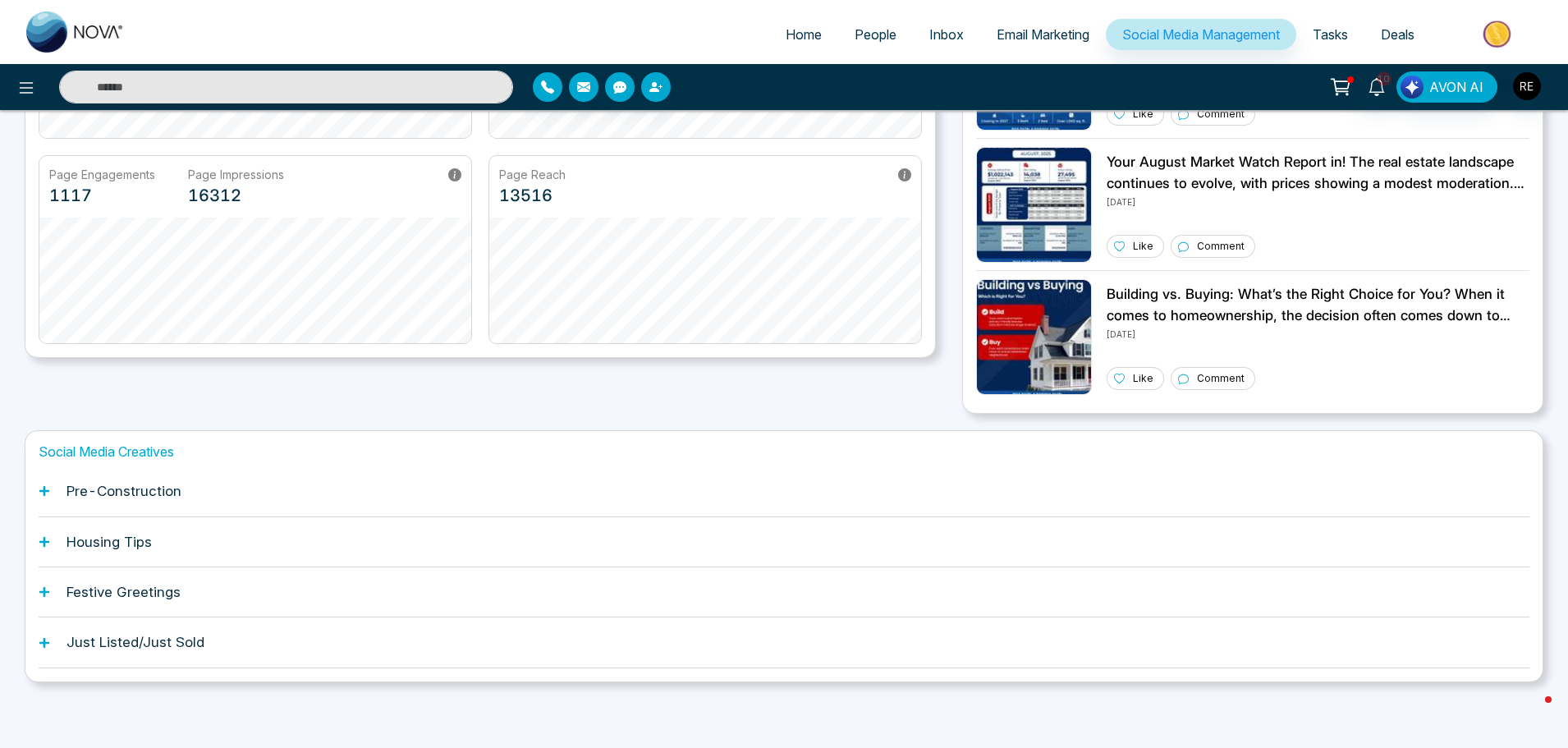
scroll to position [313, 0]
